Goal: Task Accomplishment & Management: Complete application form

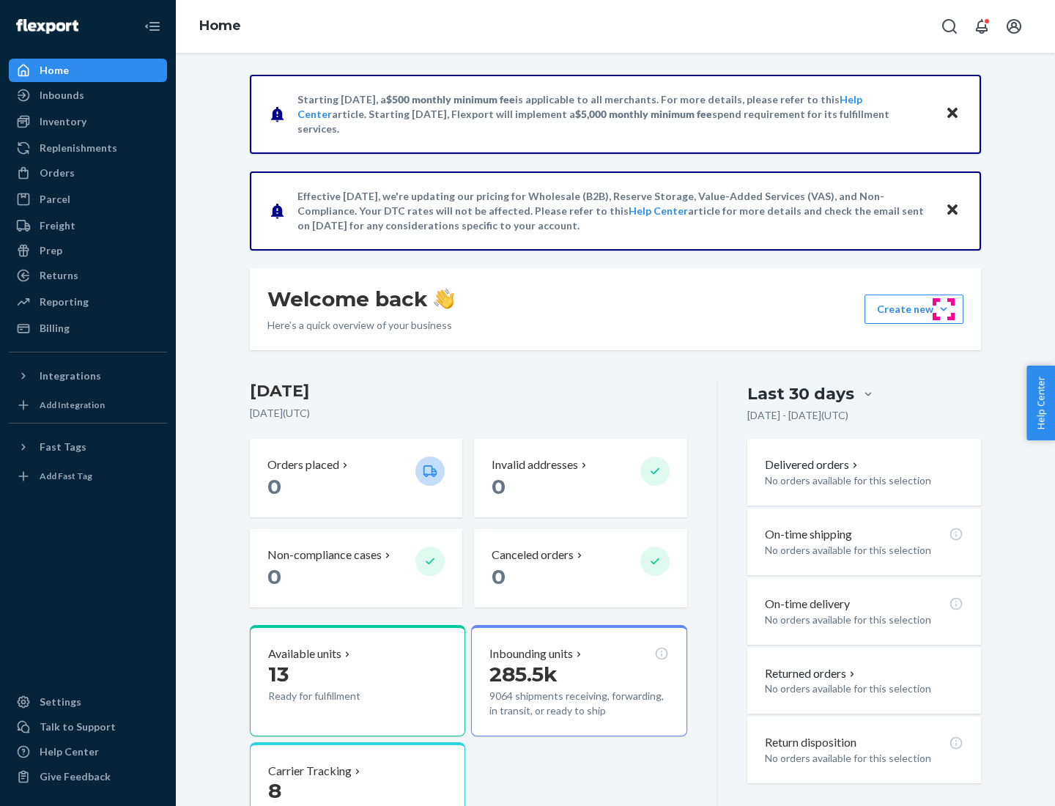
click at [943, 309] on button "Create new Create new inbound Create new order Create new product" at bounding box center [913, 308] width 99 height 29
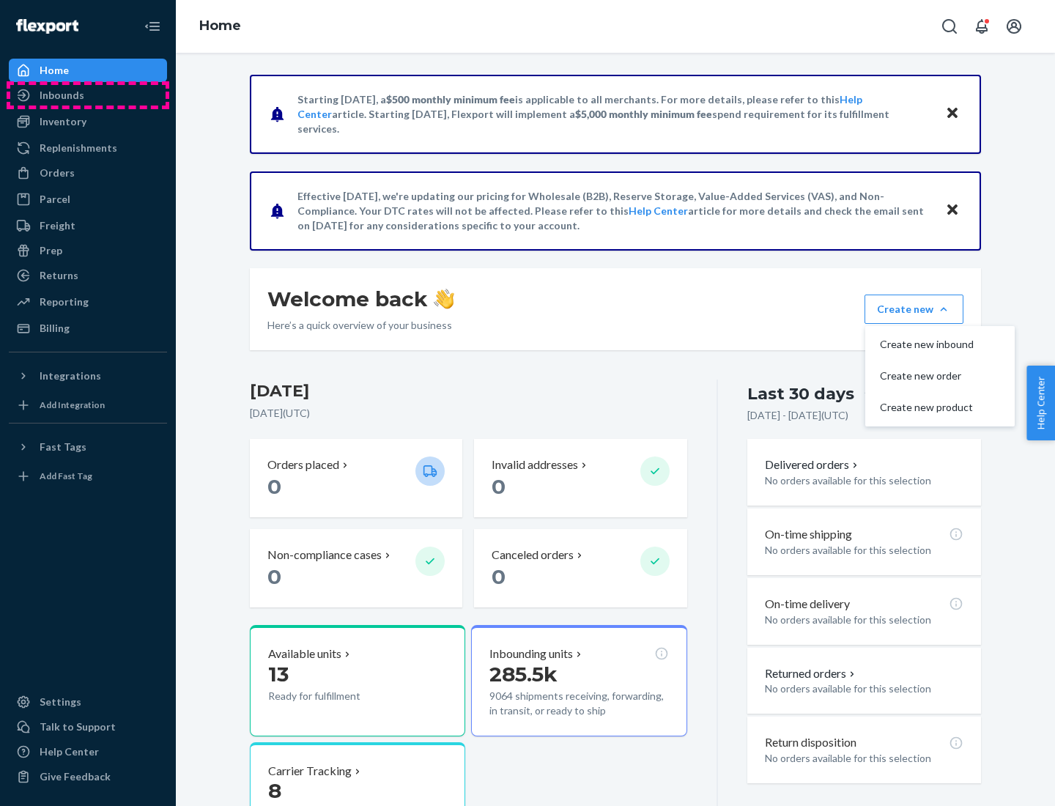
click at [88, 95] on div "Inbounds" at bounding box center [87, 95] width 155 height 21
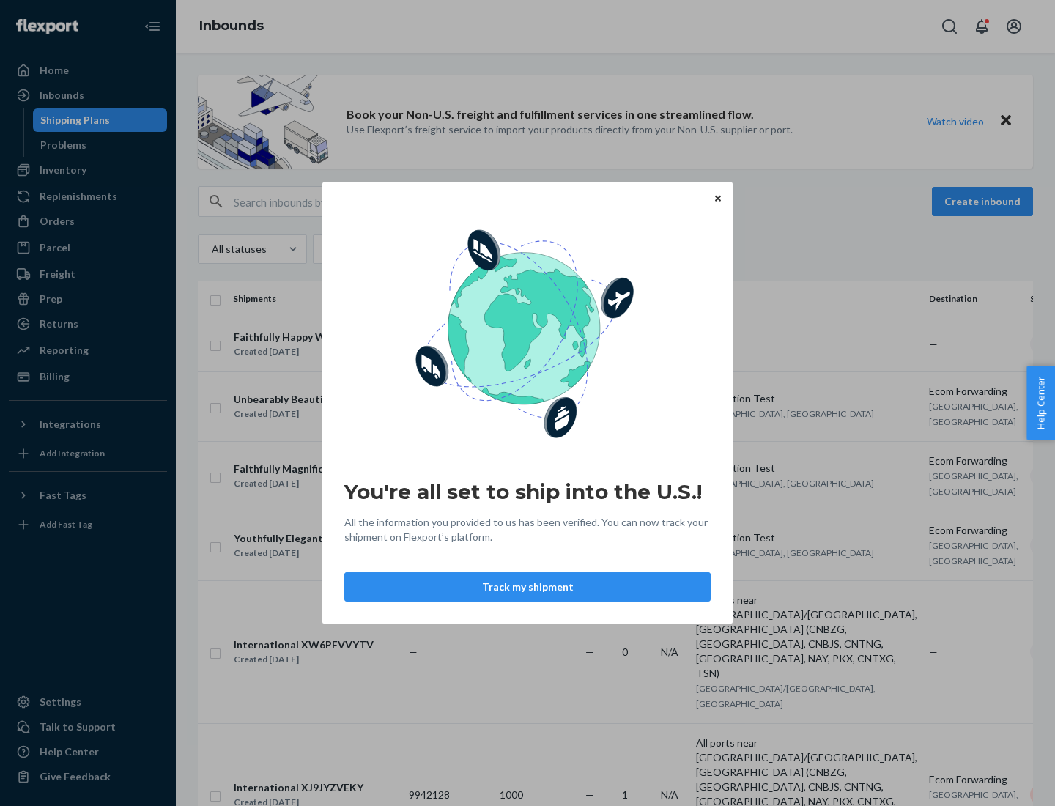
click at [527, 587] on button "Track my shipment" at bounding box center [527, 586] width 366 height 29
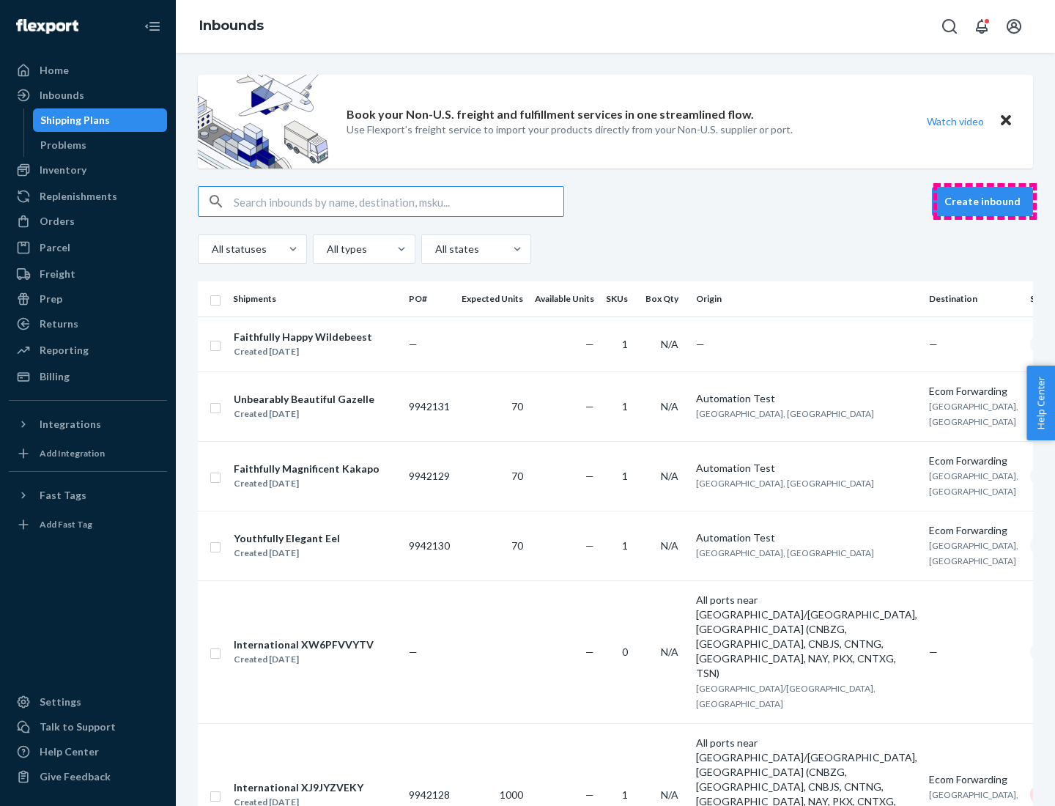
click at [984, 201] on button "Create inbound" at bounding box center [982, 201] width 101 height 29
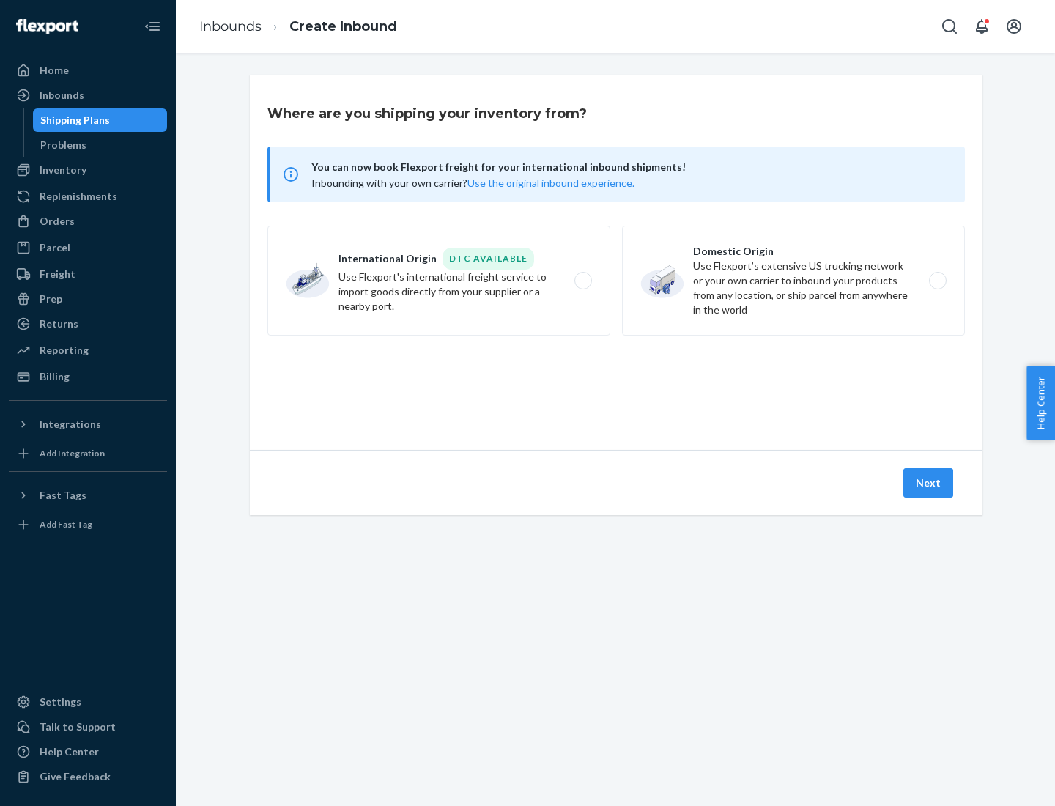
click at [439, 281] on label "International Origin DTC Available Use Flexport's international freight service…" at bounding box center [438, 281] width 343 height 110
click at [582, 281] on input "International Origin DTC Available Use Flexport's international freight service…" at bounding box center [587, 281] width 10 height 10
radio input "true"
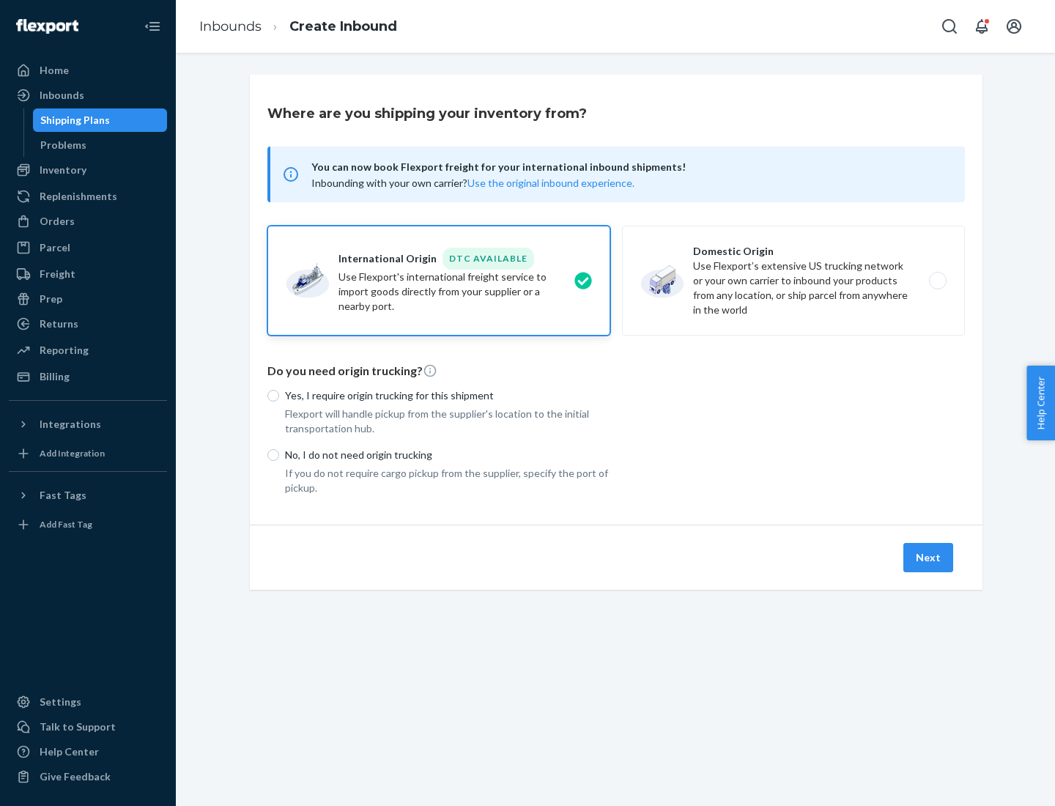
click at [448, 454] on p "No, I do not need origin trucking" at bounding box center [447, 455] width 325 height 15
click at [279, 454] on input "No, I do not need origin trucking" at bounding box center [273, 455] width 12 height 12
radio input "true"
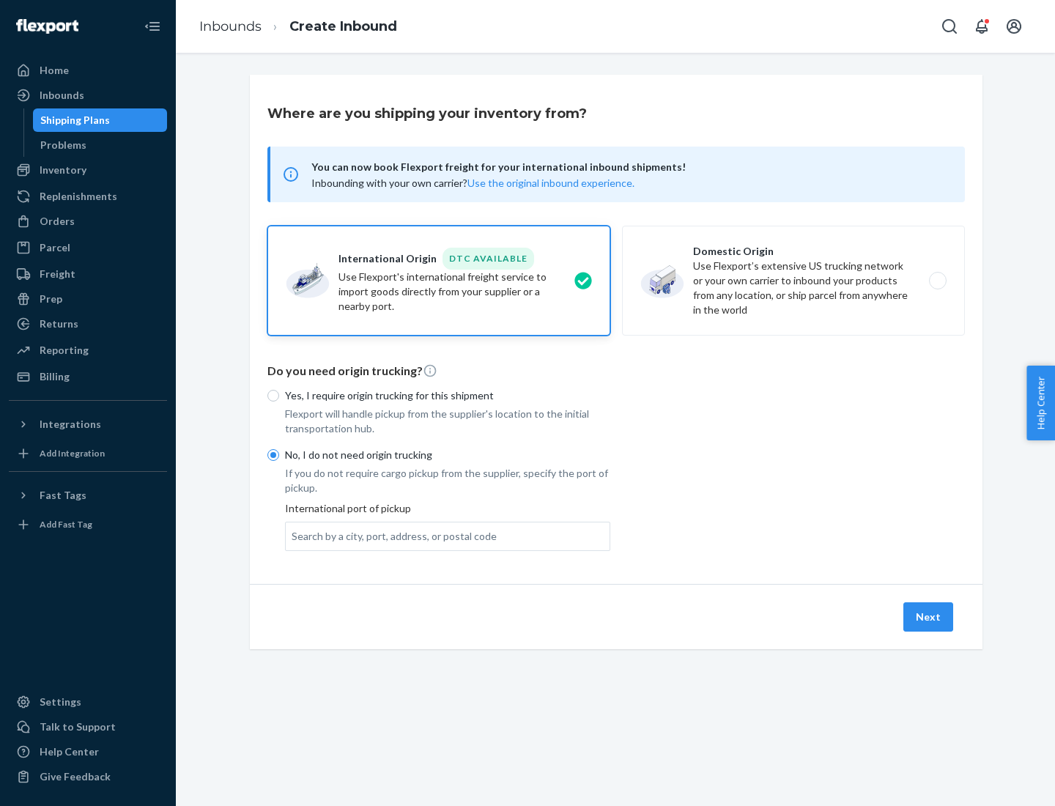
click at [390, 535] on div "Search by a city, port, address, or postal code" at bounding box center [394, 536] width 205 height 15
click at [293, 535] on input "Search by a city, port, address, or postal code" at bounding box center [292, 536] width 1 height 15
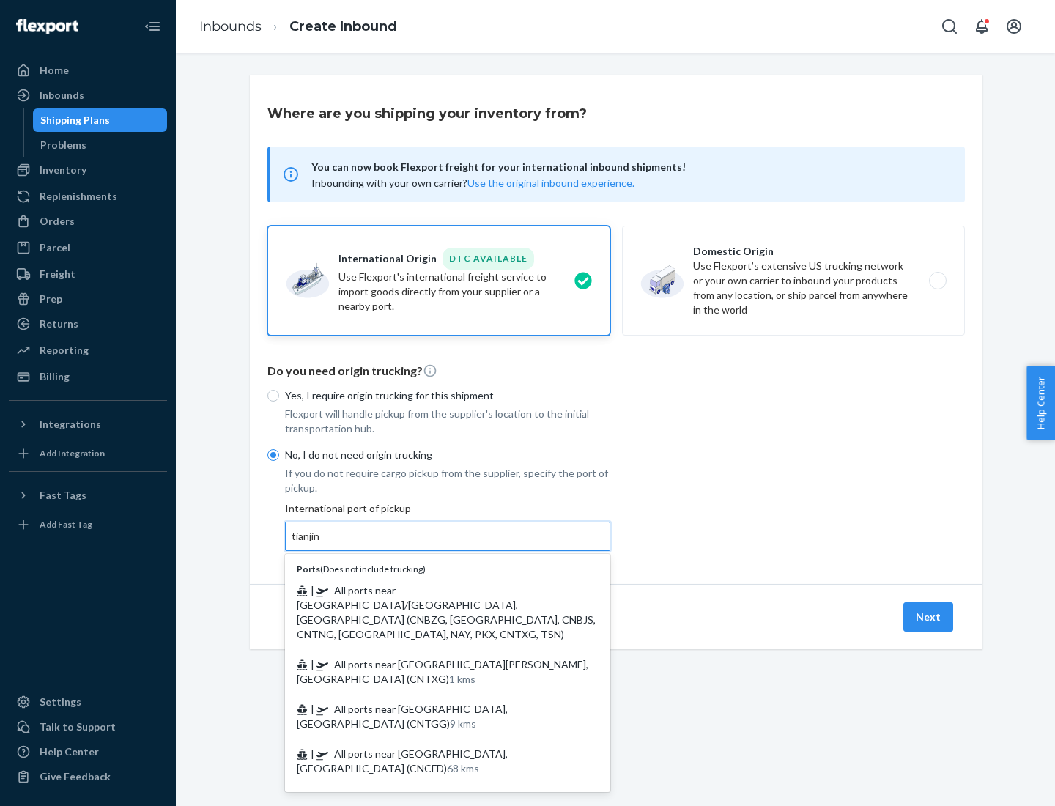
click at [433, 590] on span "| All ports near [GEOGRAPHIC_DATA]/[GEOGRAPHIC_DATA], [GEOGRAPHIC_DATA] (CNBZG,…" at bounding box center [446, 612] width 299 height 56
click at [322, 543] on input "tianjin" at bounding box center [307, 536] width 30 height 15
type input "All ports near [GEOGRAPHIC_DATA]/[GEOGRAPHIC_DATA], [GEOGRAPHIC_DATA] (CNBZG, […"
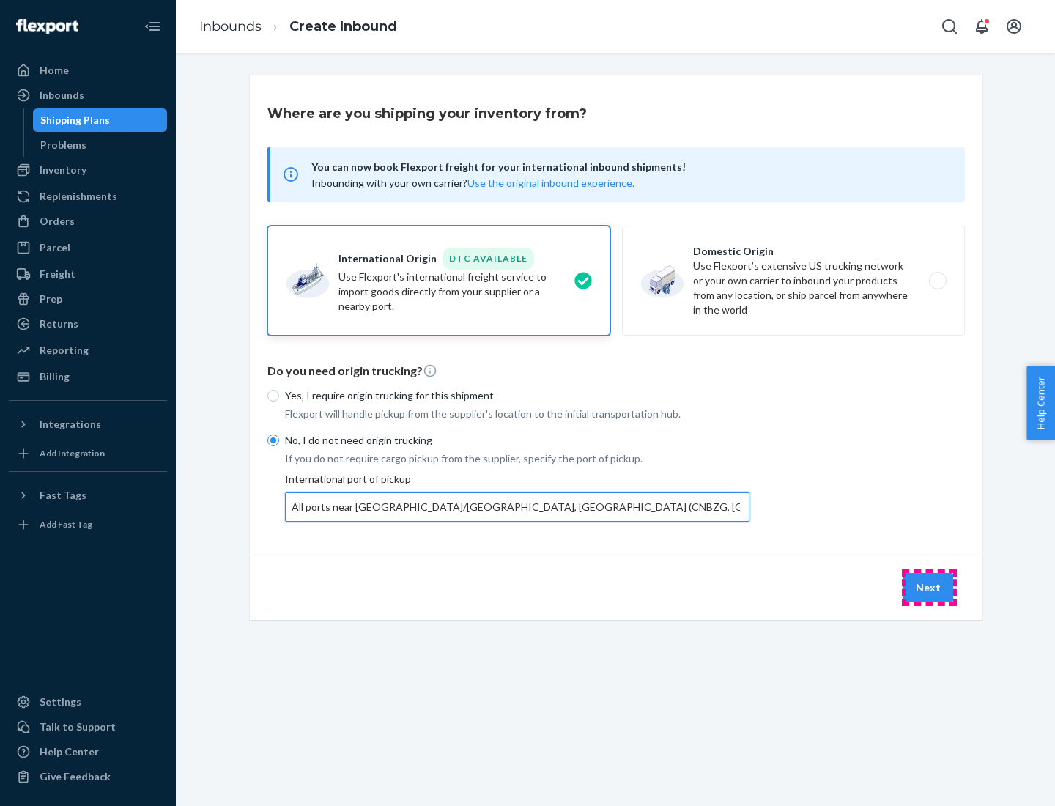
click at [929, 587] on button "Next" at bounding box center [928, 587] width 50 height 29
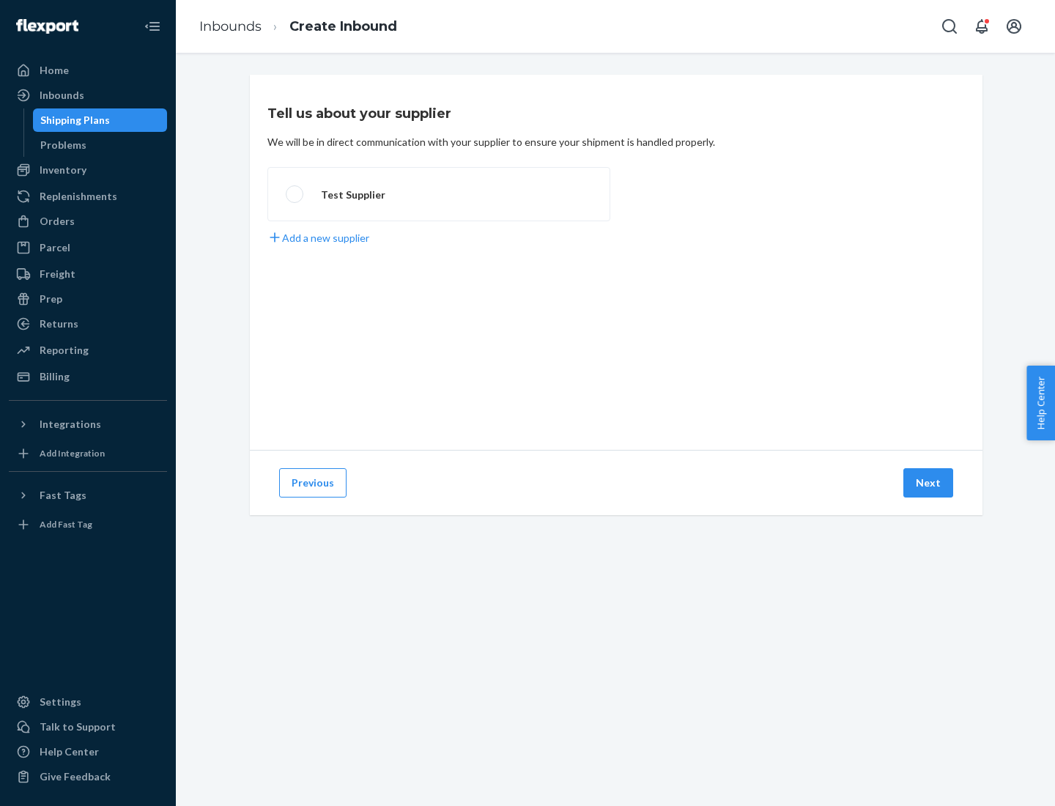
click at [439, 194] on label "Test Supplier" at bounding box center [438, 194] width 343 height 54
click at [295, 194] on input "Test Supplier" at bounding box center [291, 195] width 10 height 10
radio input "true"
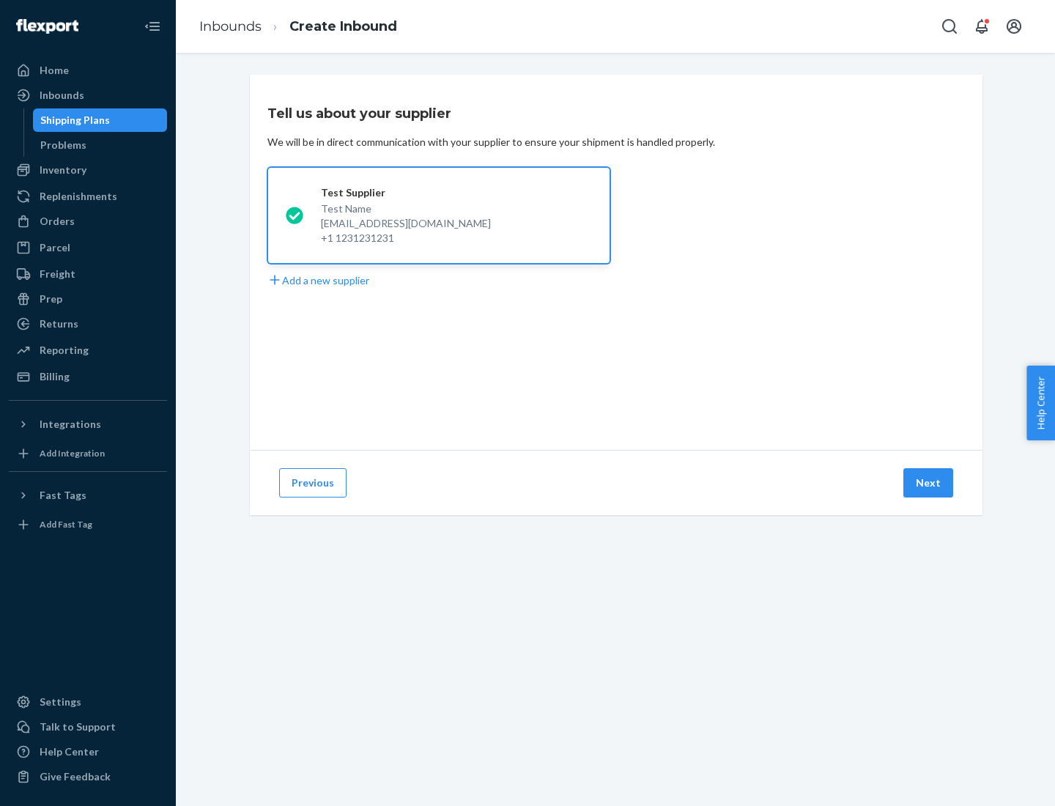
click at [929, 483] on button "Next" at bounding box center [928, 482] width 50 height 29
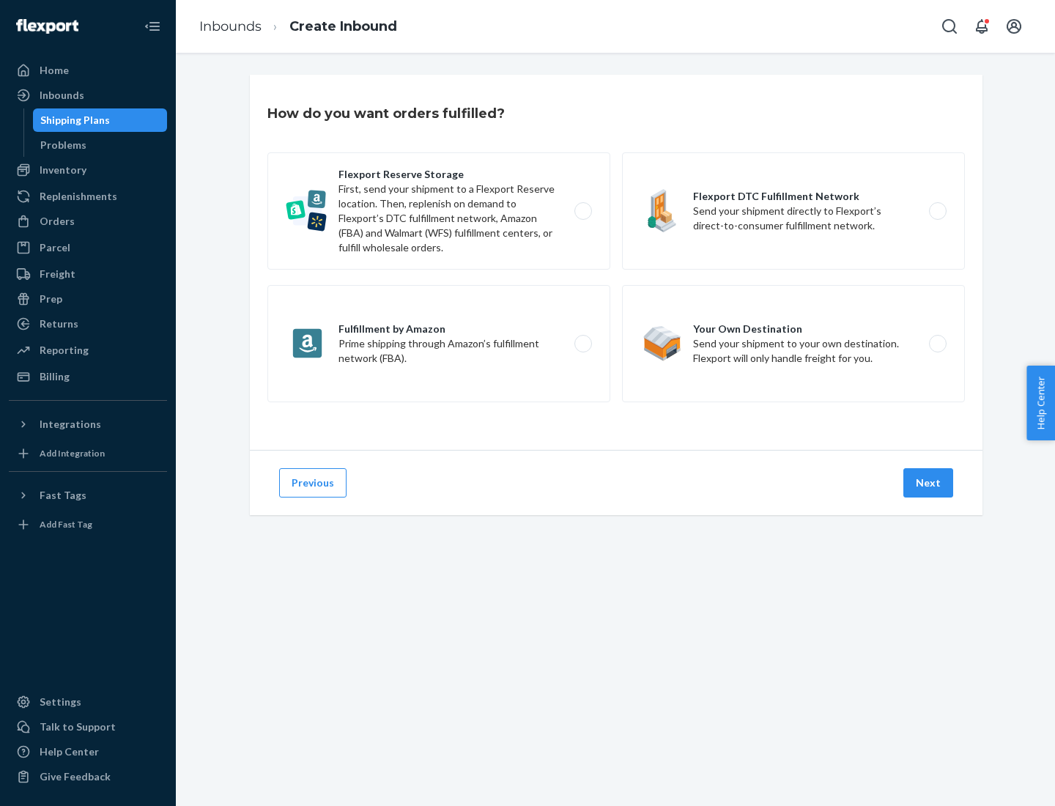
click at [439, 211] on label "Flexport Reserve Storage First, send your shipment to a Flexport Reserve locati…" at bounding box center [438, 210] width 343 height 117
click at [582, 211] on input "Flexport Reserve Storage First, send your shipment to a Flexport Reserve locati…" at bounding box center [587, 212] width 10 height 10
radio input "true"
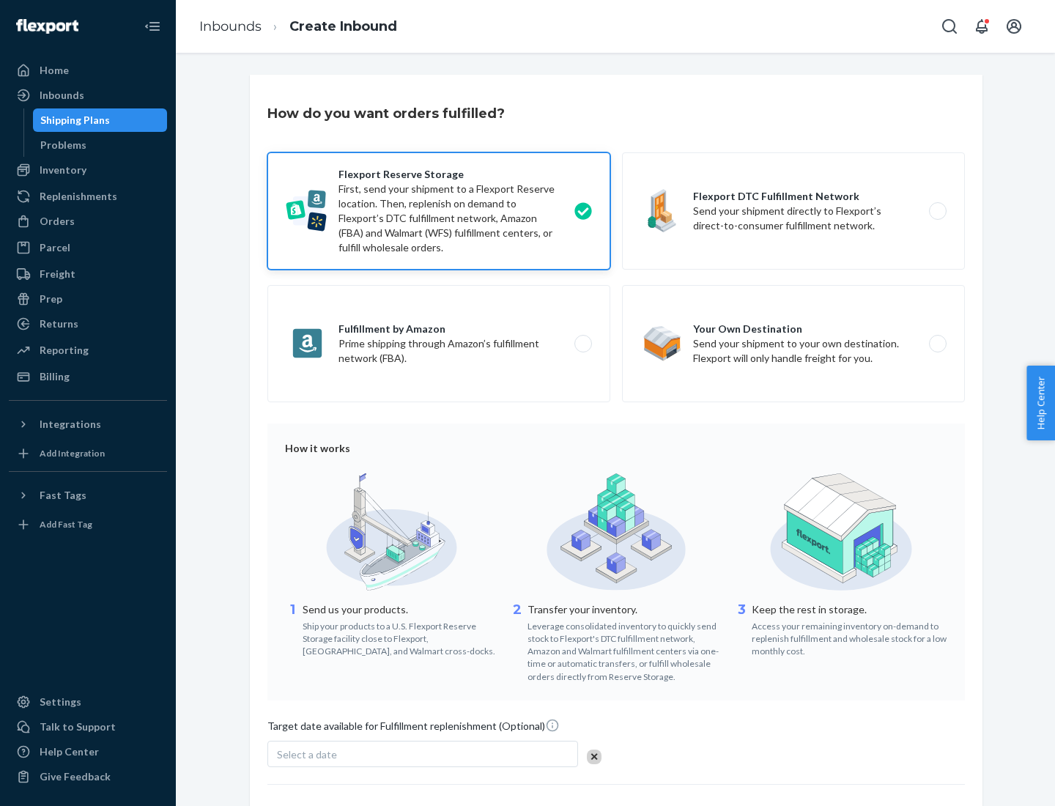
scroll to position [120, 0]
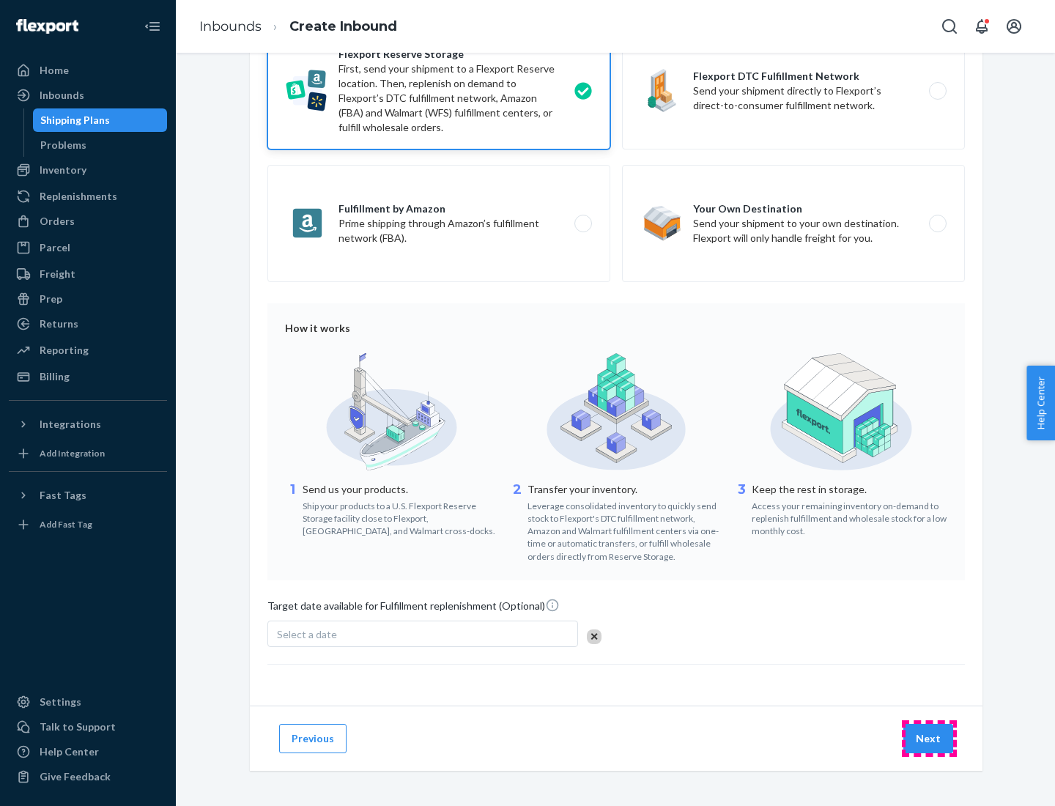
click at [929, 738] on button "Next" at bounding box center [928, 738] width 50 height 29
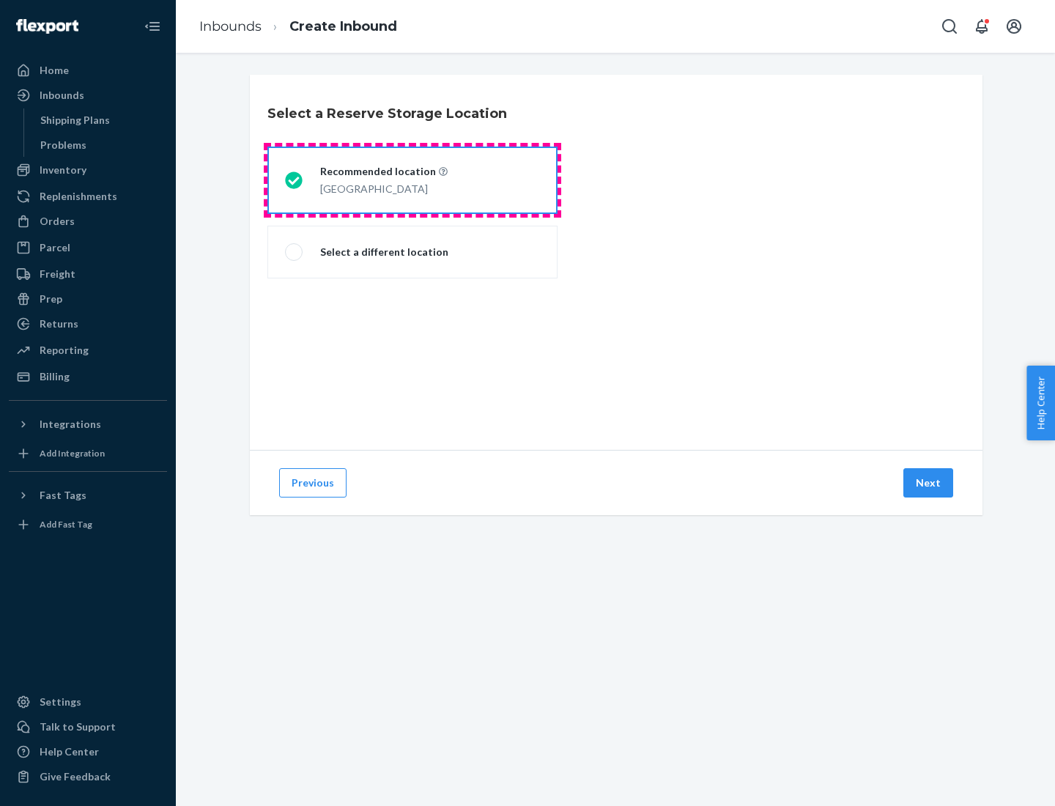
click at [412, 180] on div "[GEOGRAPHIC_DATA]" at bounding box center [383, 188] width 127 height 18
click at [294, 180] on input "Recommended location [GEOGRAPHIC_DATA]" at bounding box center [290, 181] width 10 height 10
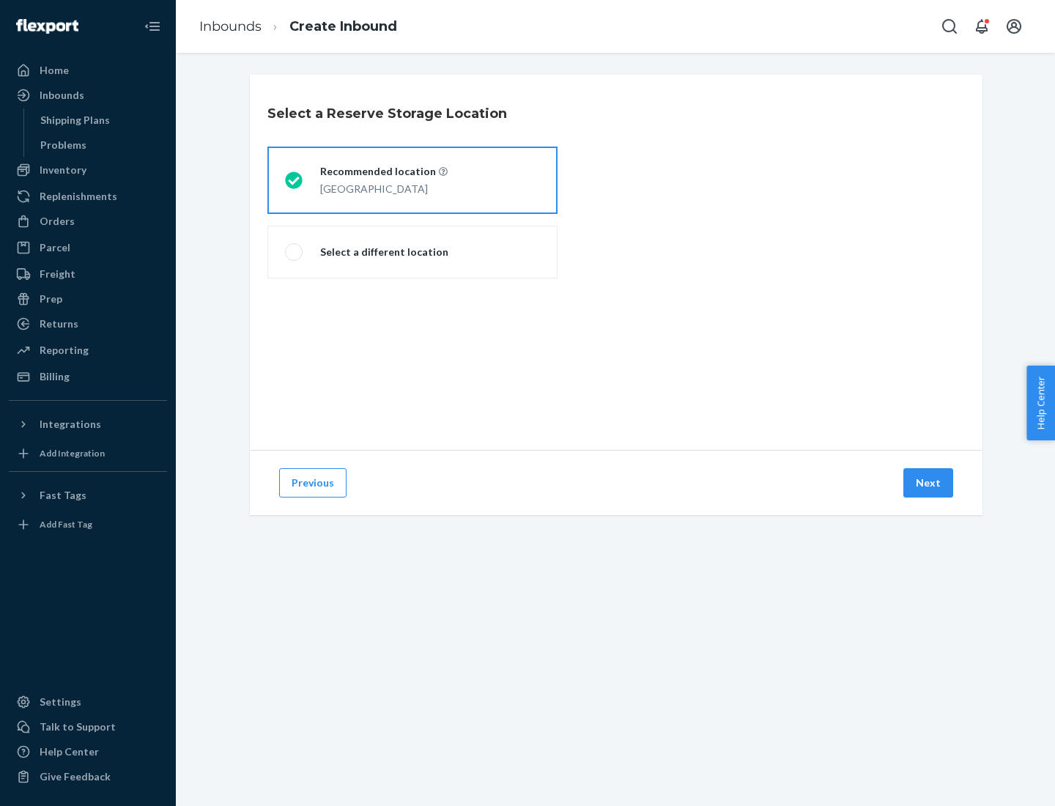
click at [929, 483] on button "Next" at bounding box center [928, 482] width 50 height 29
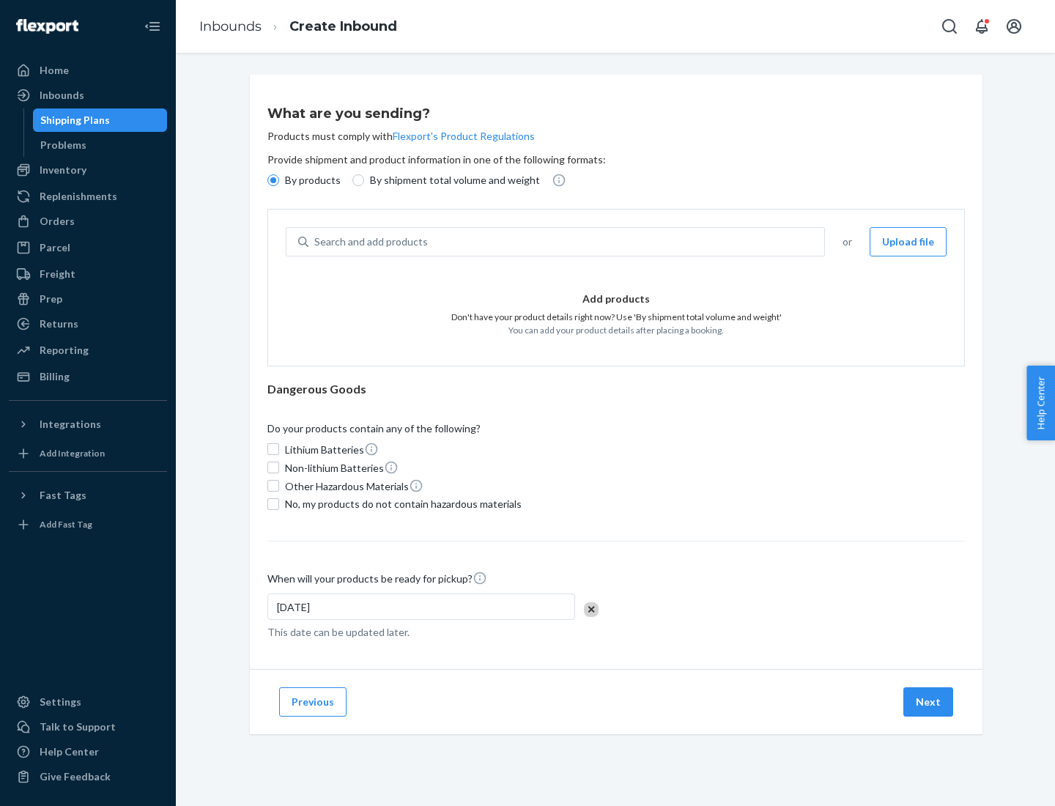
click at [567, 242] on div "Search and add products" at bounding box center [566, 242] width 516 height 26
click at [316, 242] on input "Search and add products" at bounding box center [314, 241] width 1 height 15
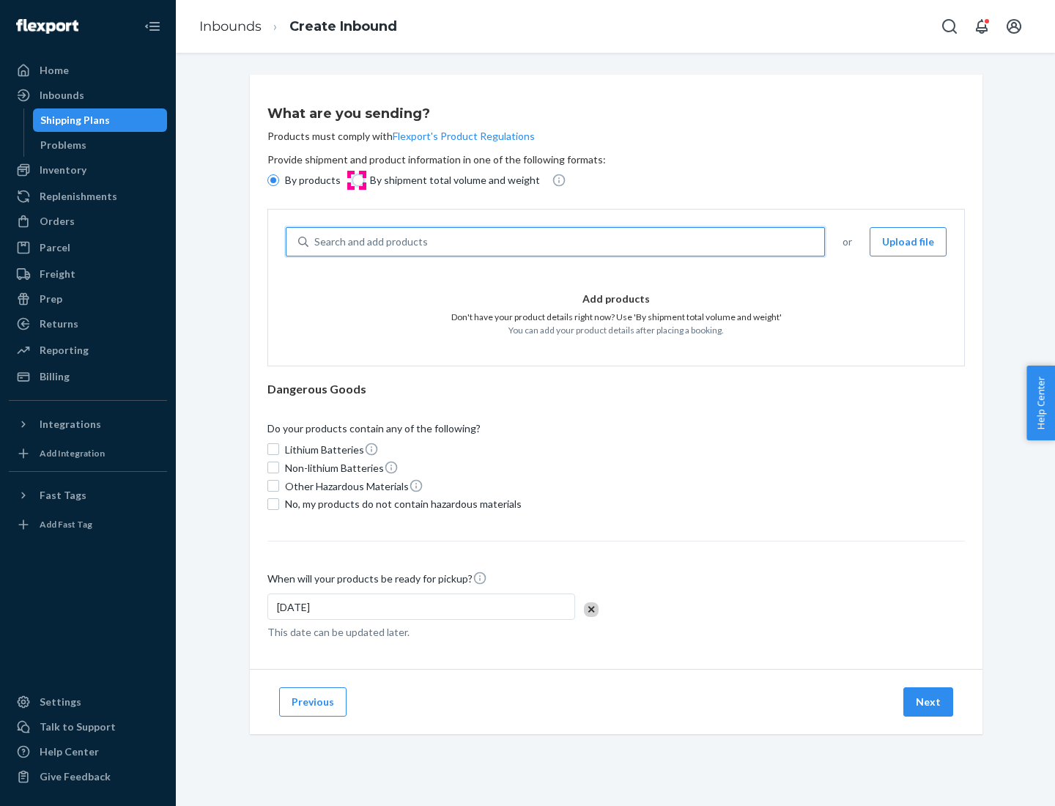
click at [356, 180] on input "By shipment total volume and weight" at bounding box center [358, 180] width 12 height 12
radio input "true"
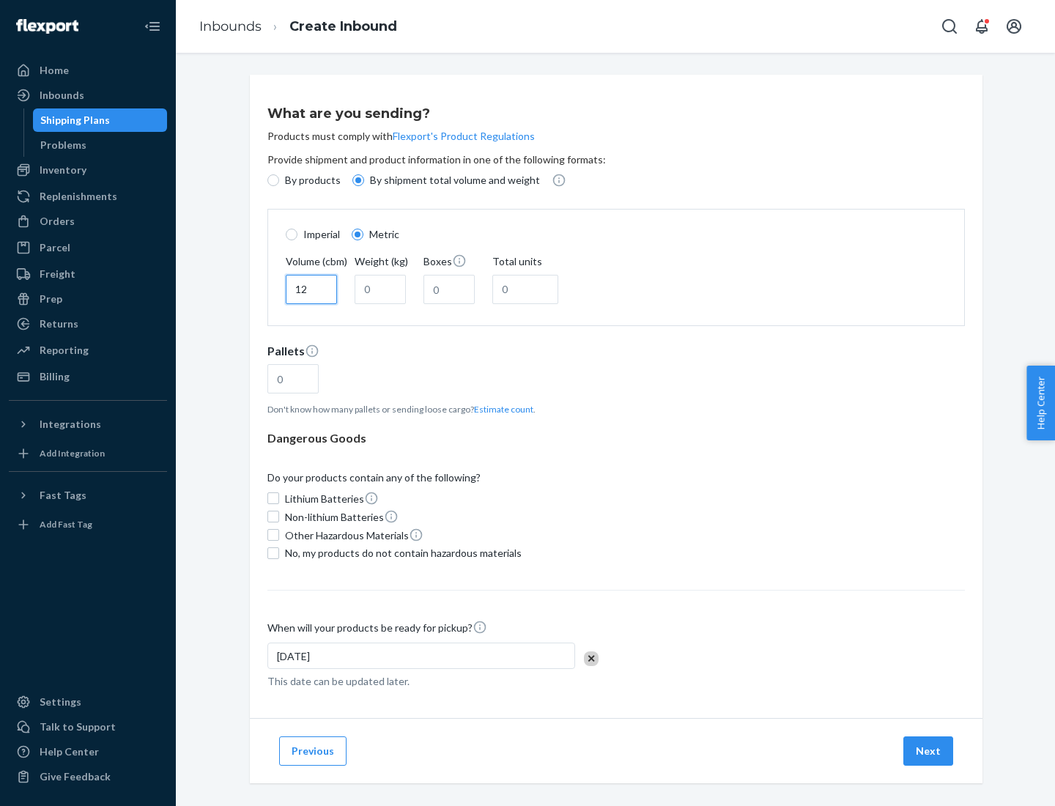
type input "12"
type input "22"
type input "222"
type input "121"
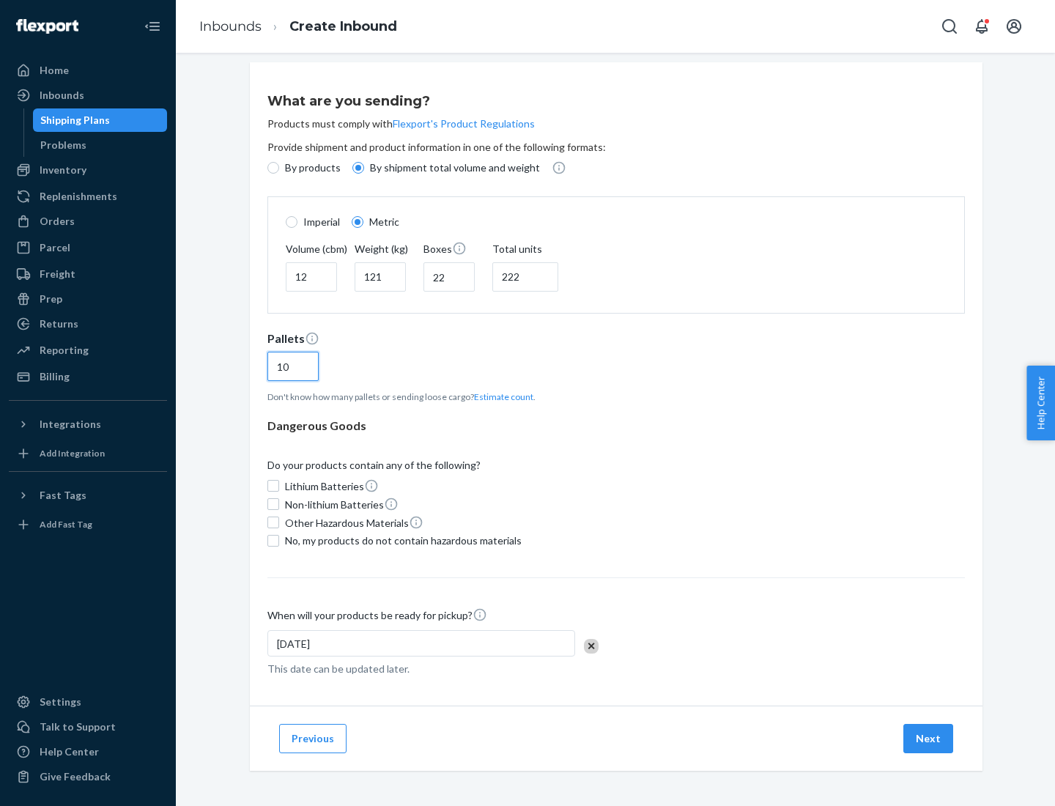
type input "10"
click at [401, 540] on span "No, my products do not contain hazardous materials" at bounding box center [403, 540] width 237 height 15
click at [279, 540] on input "No, my products do not contain hazardous materials" at bounding box center [273, 541] width 12 height 12
checkbox input "true"
click at [929, 738] on button "Next" at bounding box center [928, 738] width 50 height 29
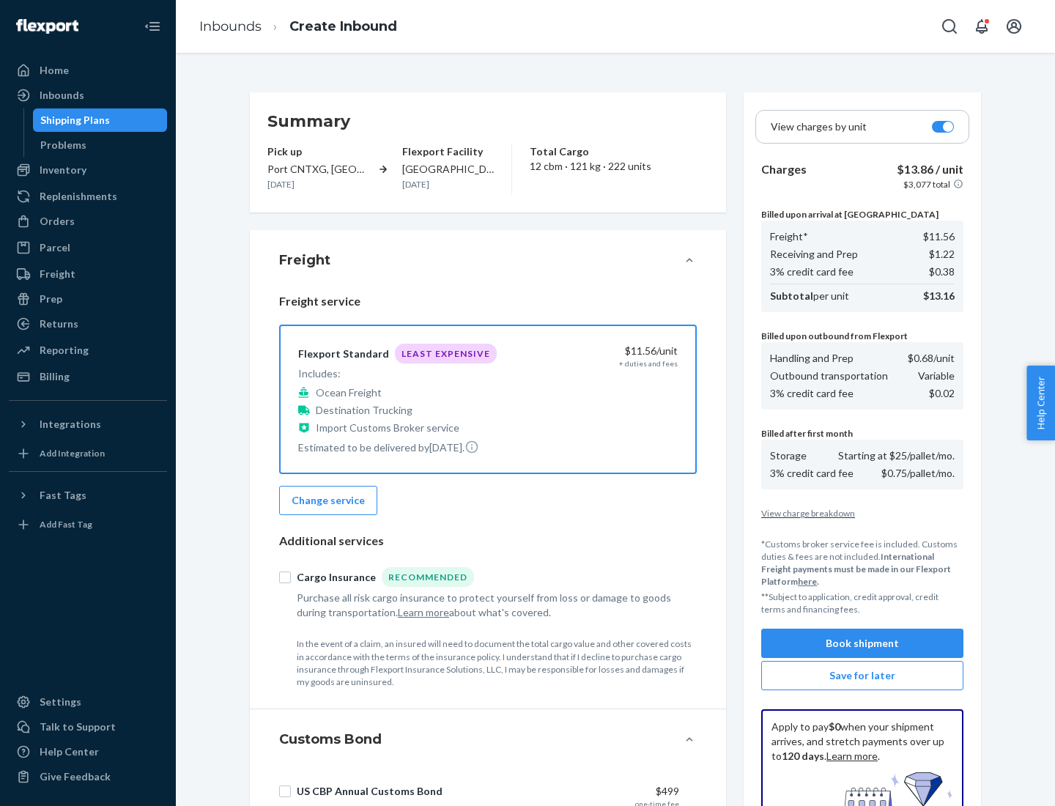
scroll to position [214, 0]
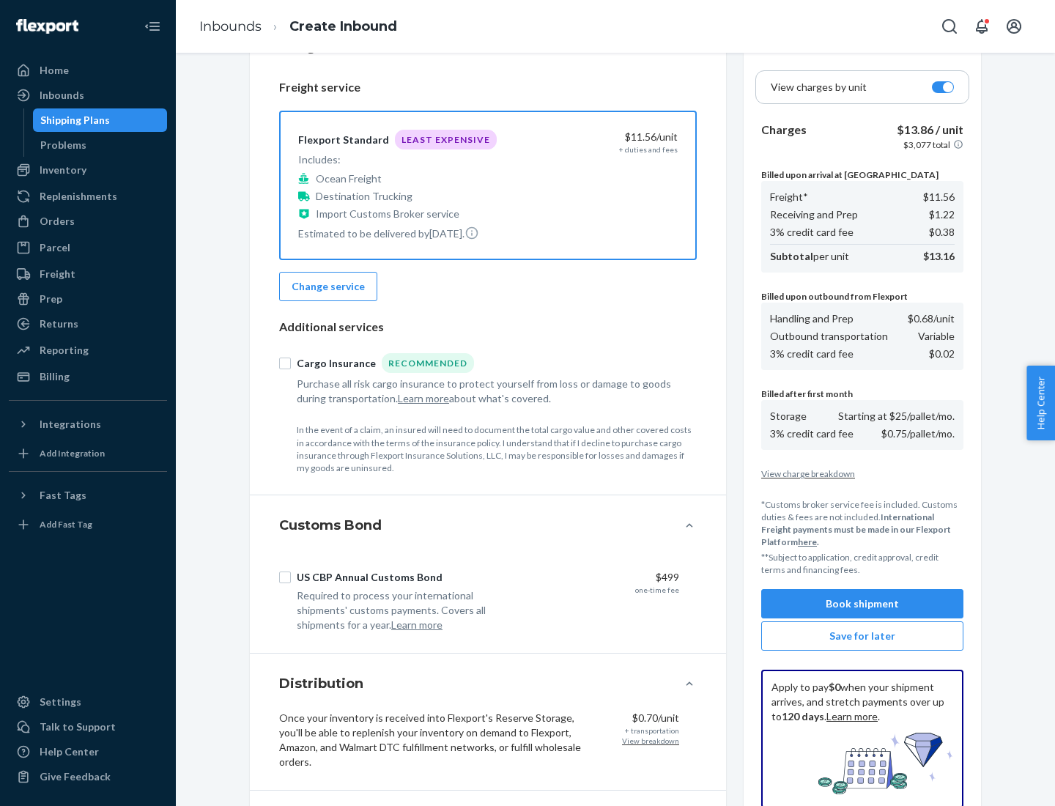
click at [862, 604] on button "Book shipment" at bounding box center [862, 603] width 202 height 29
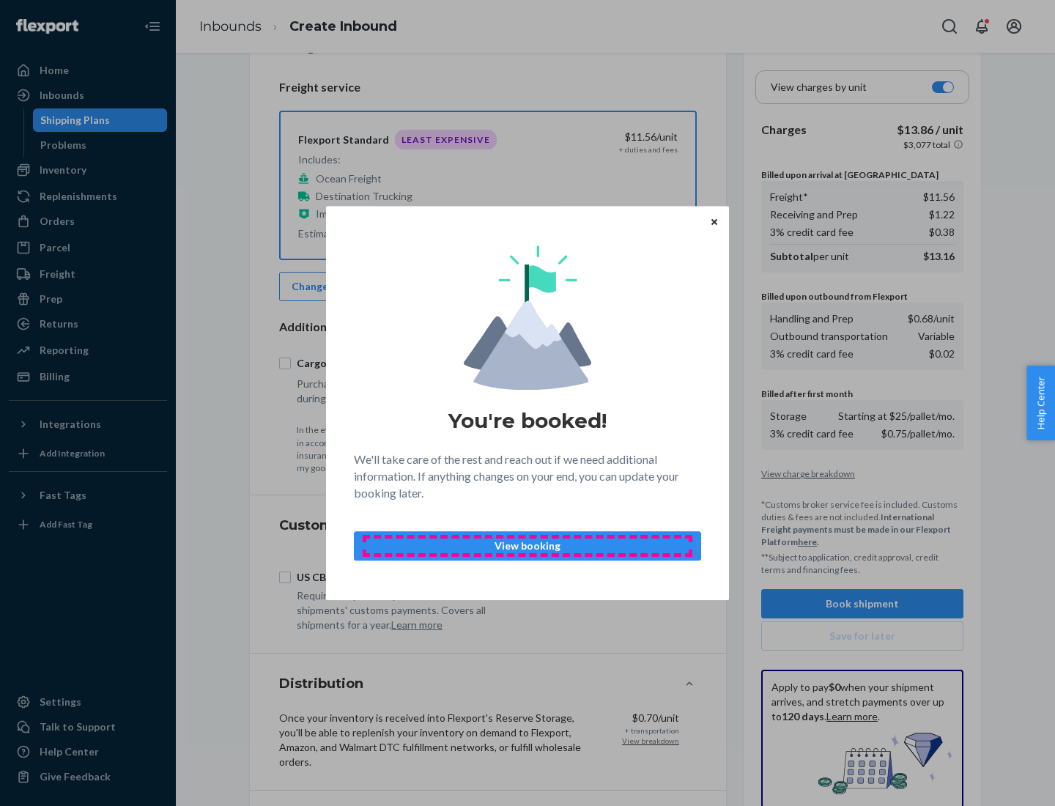
click at [527, 545] on p "View booking" at bounding box center [527, 545] width 322 height 15
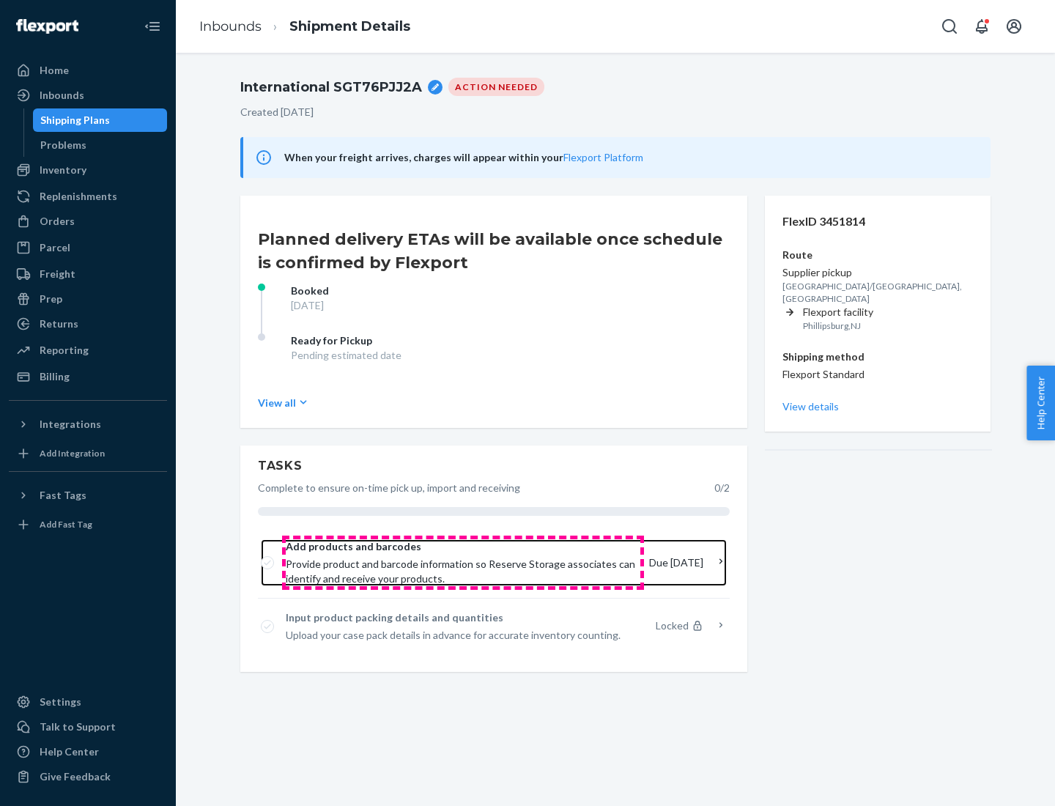
click at [463, 562] on span "Provide product and barcode information so Reserve Storage associates can ident…" at bounding box center [462, 571] width 352 height 29
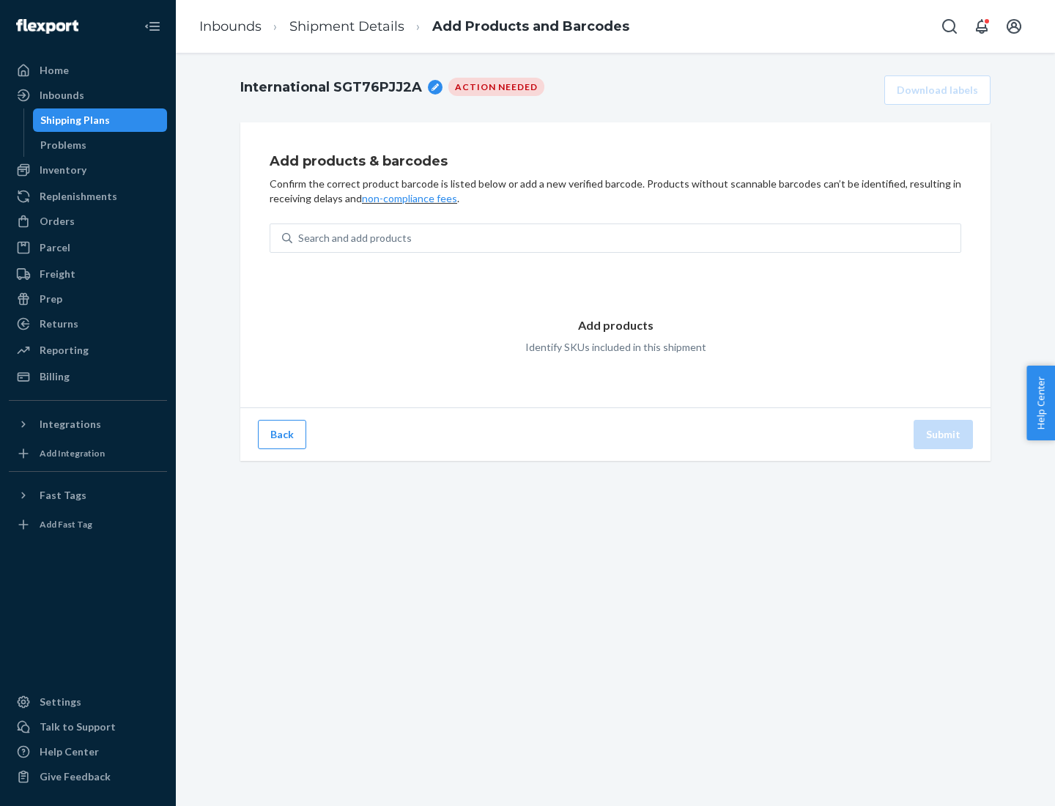
click at [626, 238] on div "Search and add products" at bounding box center [626, 238] width 668 height 26
click at [300, 238] on input "Search and add products" at bounding box center [298, 238] width 1 height 15
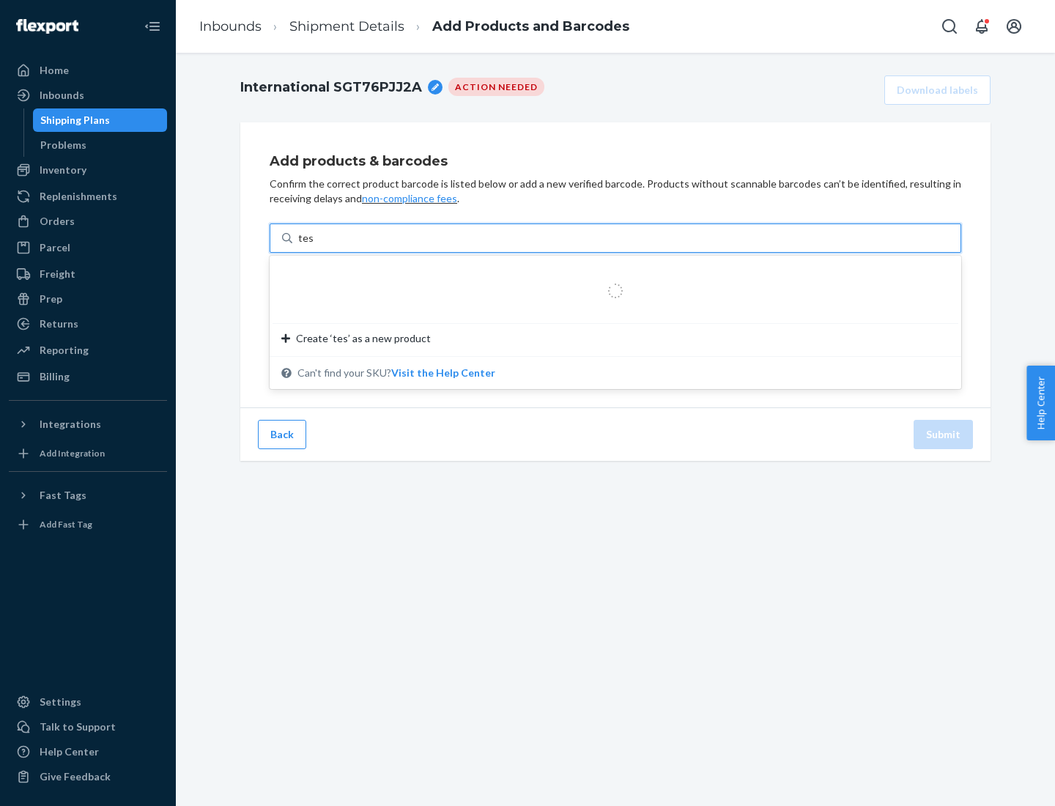
type input "test"
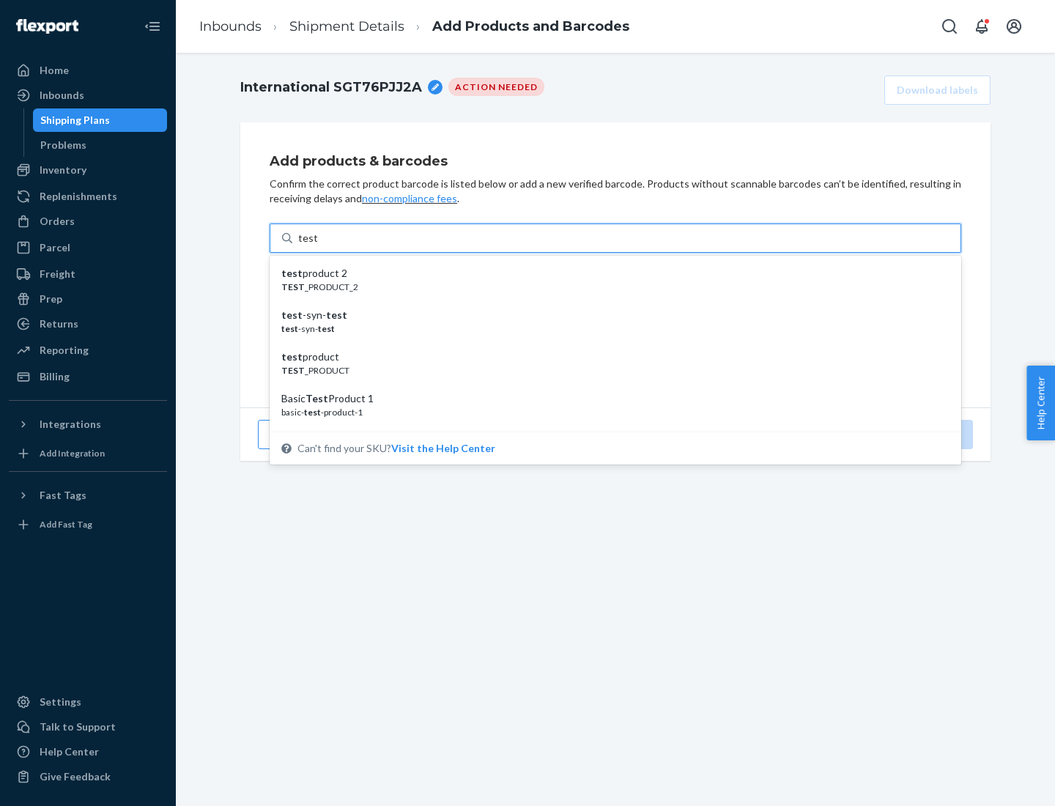
scroll to position [55, 0]
click at [609, 344] on div "Basic Test Product 1" at bounding box center [609, 343] width 656 height 15
click at [317, 245] on input "test" at bounding box center [307, 238] width 19 height 15
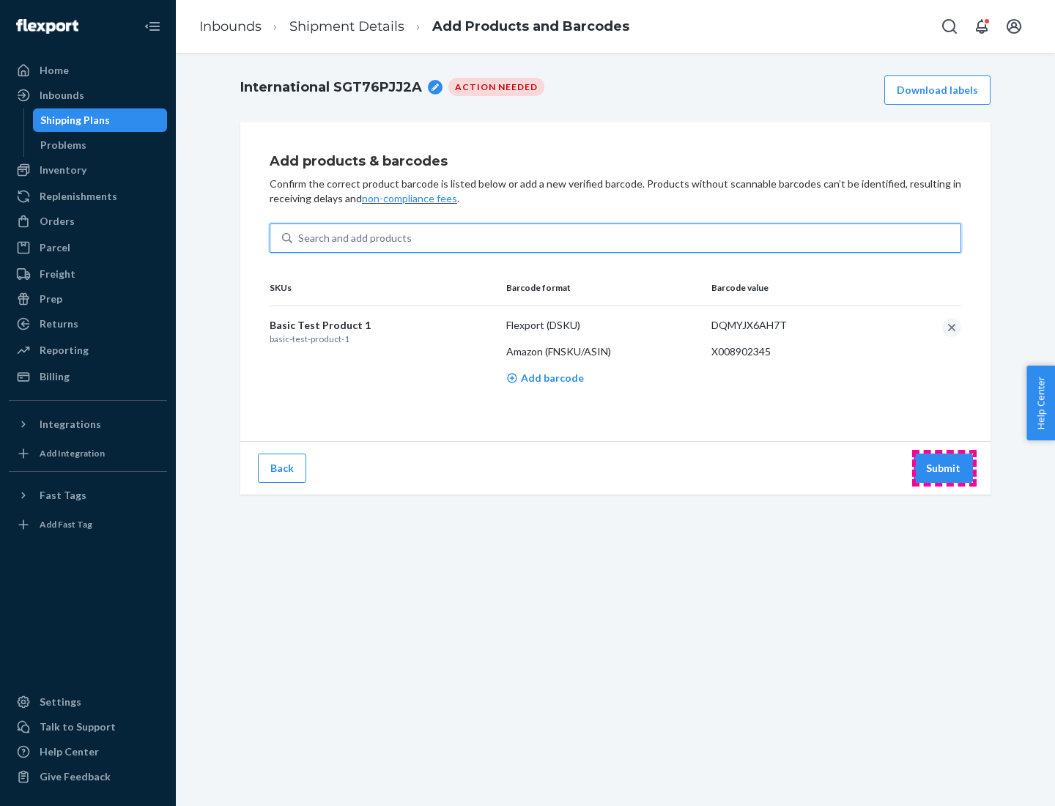
click at [943, 467] on button "Submit" at bounding box center [942, 467] width 59 height 29
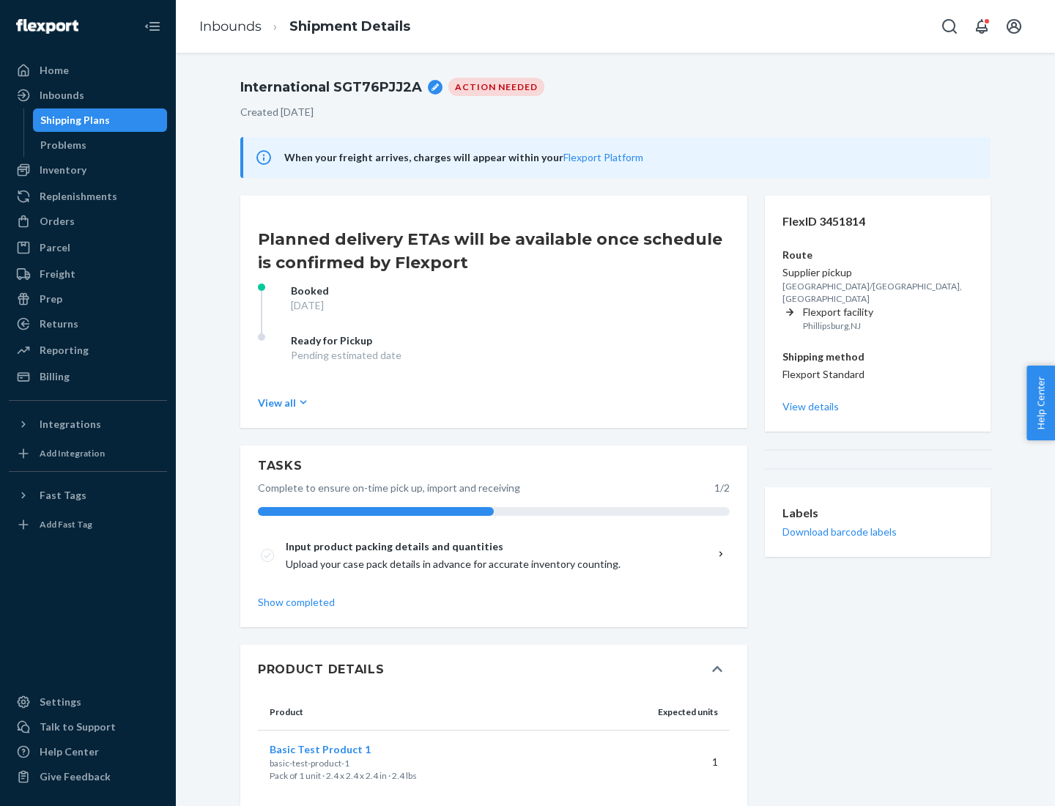
scroll to position [26, 0]
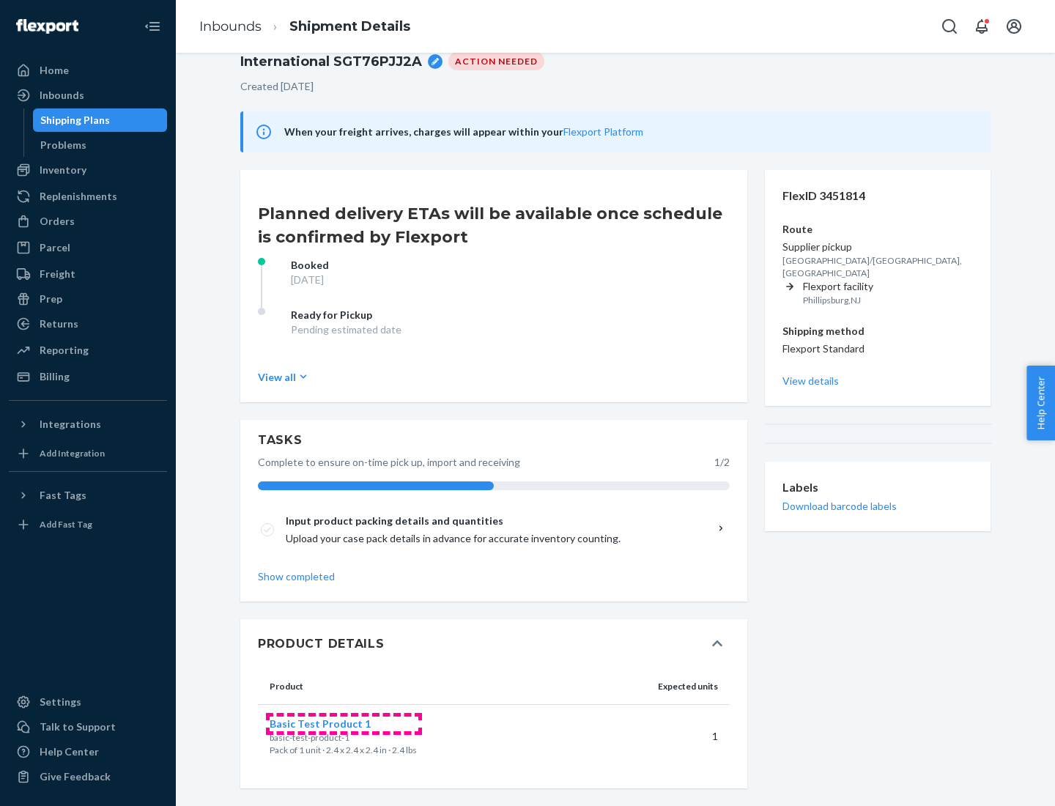
click at [344, 723] on span "Basic Test Product 1" at bounding box center [320, 723] width 101 height 12
